Goal: Information Seeking & Learning: Learn about a topic

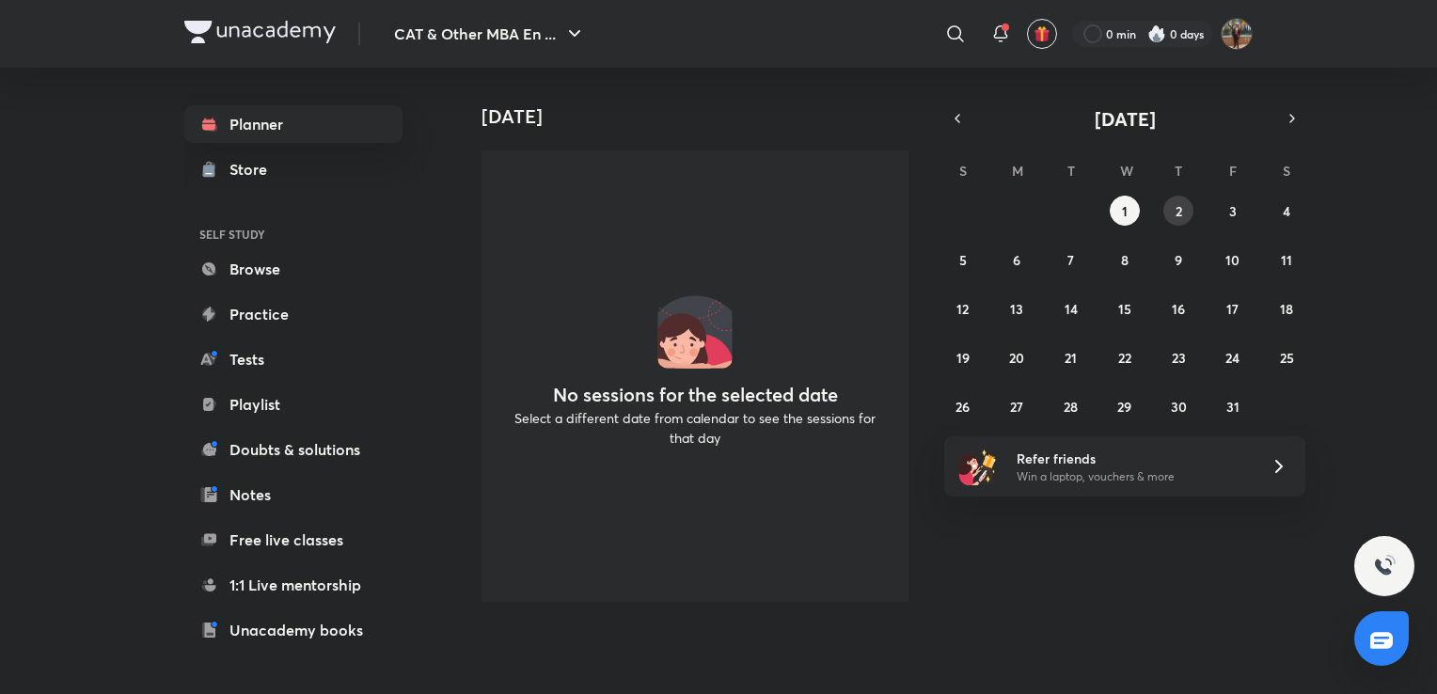
click at [1175, 209] on abbr "2" at bounding box center [1178, 211] width 7 height 18
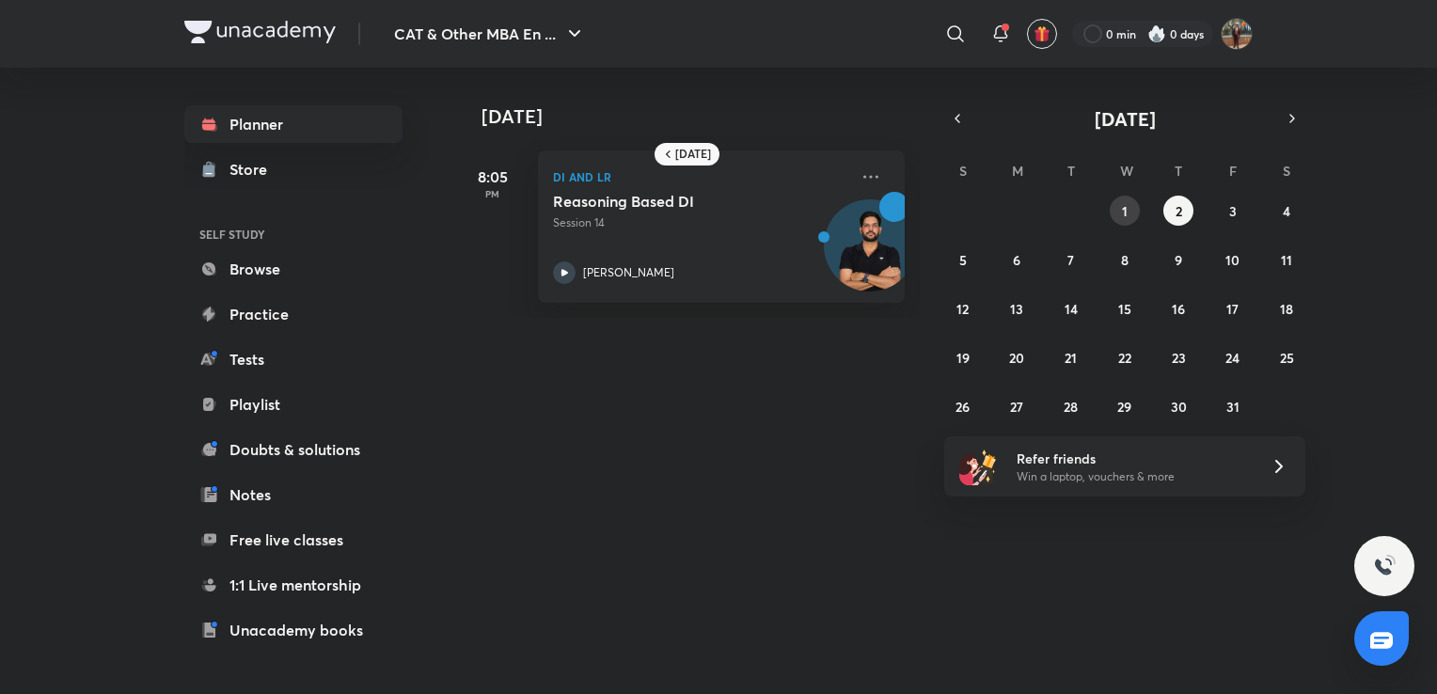
click at [1136, 206] on button "1" at bounding box center [1125, 211] width 30 height 30
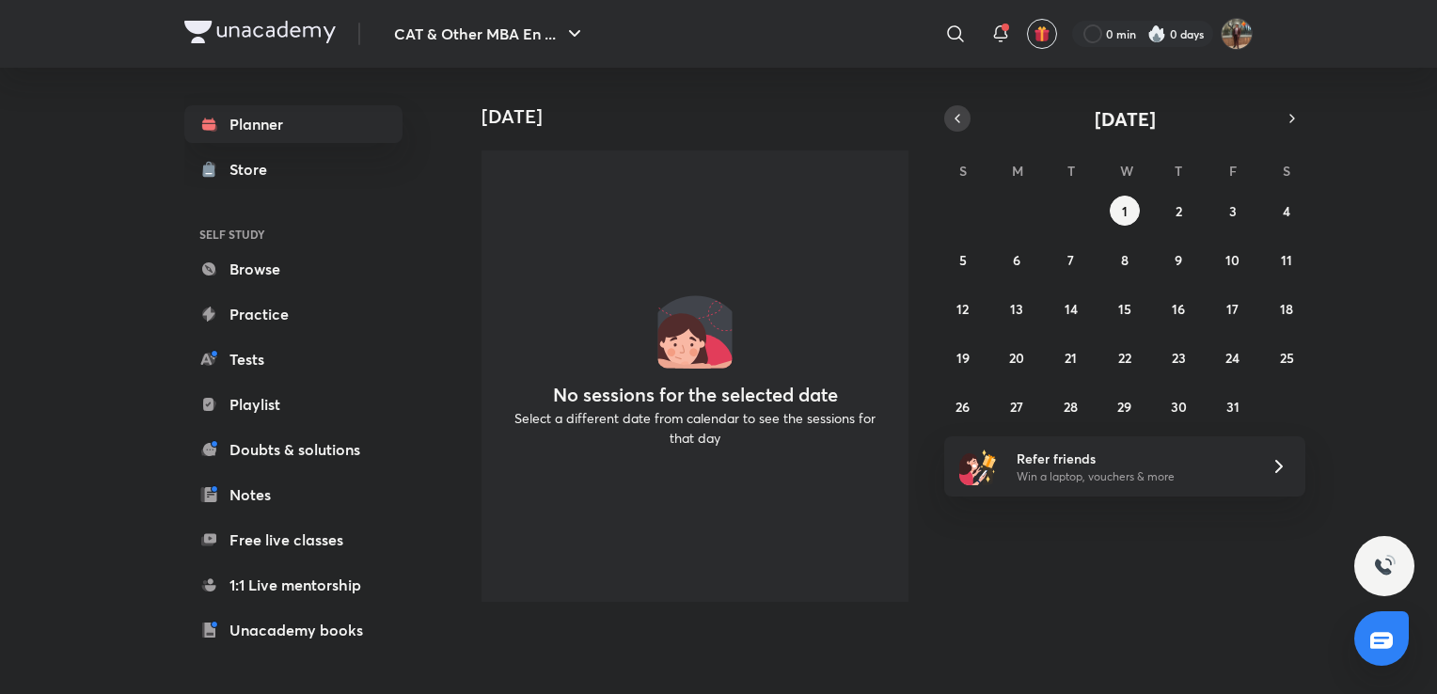
click at [950, 115] on button "button" at bounding box center [957, 118] width 26 height 26
click at [1081, 390] on div "31 1 2 3 4 5 6 7 8 9 10 11 12 13 14 15 16 17 18 19 20 21 22 23 24 25 26 27 28 2…" at bounding box center [1124, 309] width 361 height 226
click at [1052, 389] on div "31 1 2 3 4 5 6 7 8 9 10 11 12 13 14 15 16 17 18 19 20 21 22 23 24 25 26 27 28 2…" at bounding box center [1124, 309] width 361 height 226
click at [271, 288] on div "Planner Store SELF STUDY Browse Practice Tests Playlist Doubts & solutions Note…" at bounding box center [293, 449] width 218 height 688
click at [280, 273] on link "Browse" at bounding box center [293, 269] width 218 height 38
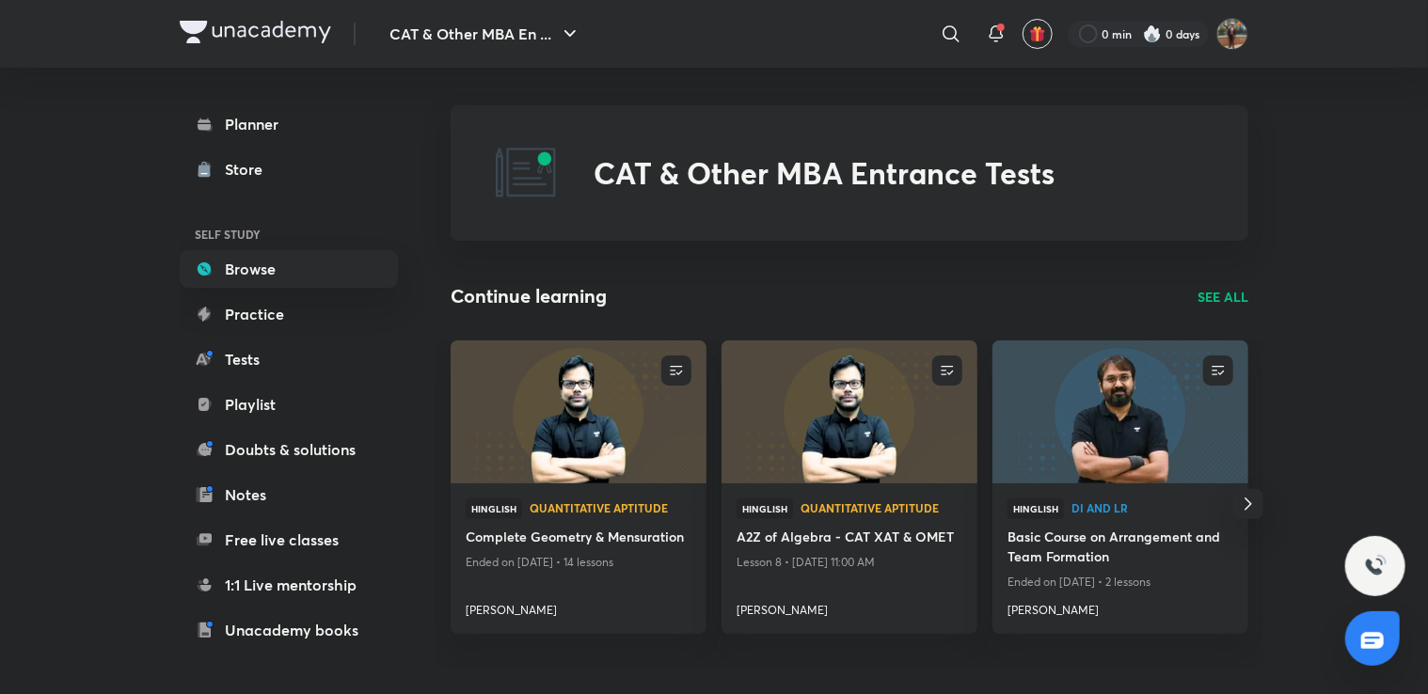
click at [1242, 287] on p "SEE ALL" at bounding box center [1222, 297] width 51 height 20
